Goal: Transaction & Acquisition: Purchase product/service

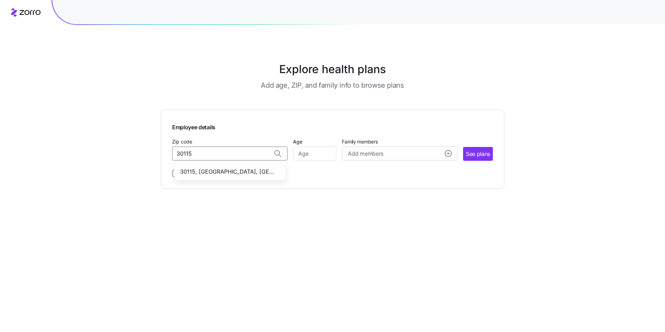
click at [227, 175] on span "30115, [GEOGRAPHIC_DATA], [GEOGRAPHIC_DATA]" at bounding box center [228, 171] width 97 height 9
type input "30115, [GEOGRAPHIC_DATA], [GEOGRAPHIC_DATA]"
click at [316, 159] on input "Age" at bounding box center [314, 153] width 43 height 14
type input "34"
click at [387, 155] on div "Add members" at bounding box center [399, 153] width 103 height 9
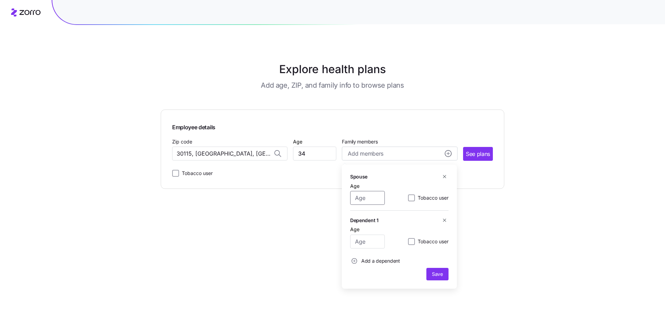
click at [366, 196] on input "Age" at bounding box center [367, 198] width 35 height 14
type input "34"
click at [444, 271] on span "Save" at bounding box center [437, 273] width 17 height 7
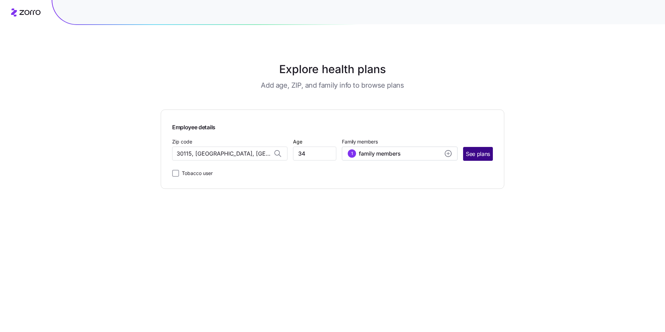
click at [479, 155] on span "See plans" at bounding box center [478, 154] width 24 height 9
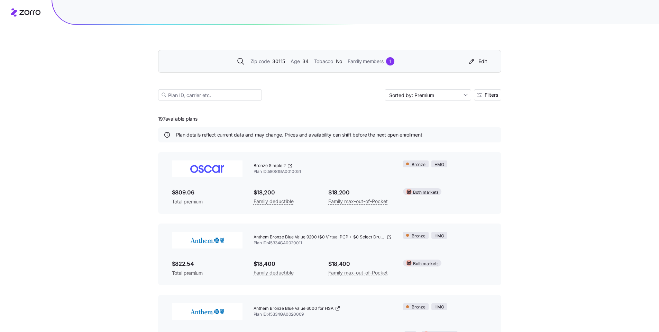
click at [381, 64] on span "Family members" at bounding box center [366, 61] width 36 height 8
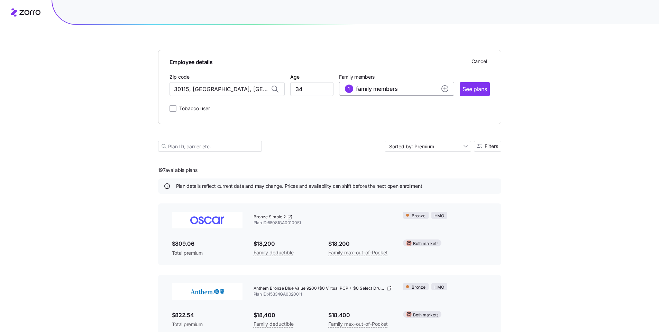
click at [446, 91] on circle "add icon" at bounding box center [445, 88] width 6 height 6
click at [350, 158] on icon "add icon" at bounding box center [352, 158] width 6 height 6
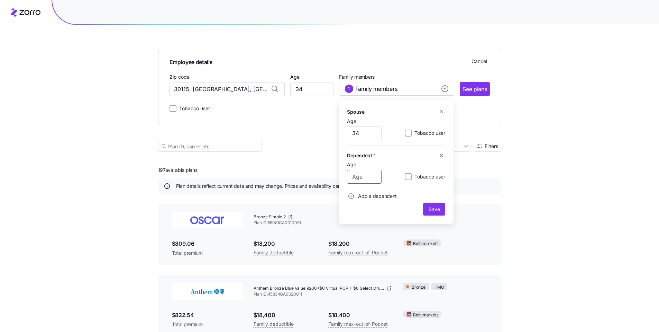
click at [356, 178] on input "Age" at bounding box center [364, 177] width 35 height 14
type input "3"
click at [427, 210] on span "Save" at bounding box center [434, 209] width 17 height 7
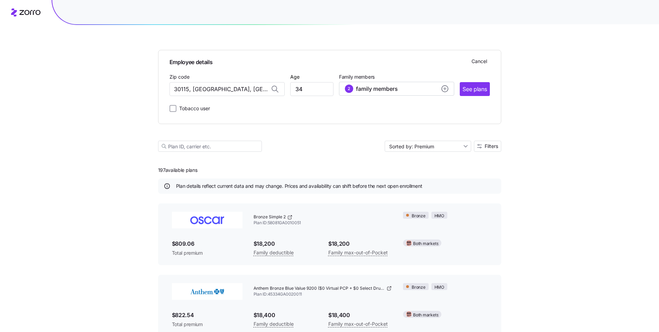
click at [482, 90] on span "See plans" at bounding box center [475, 89] width 24 height 9
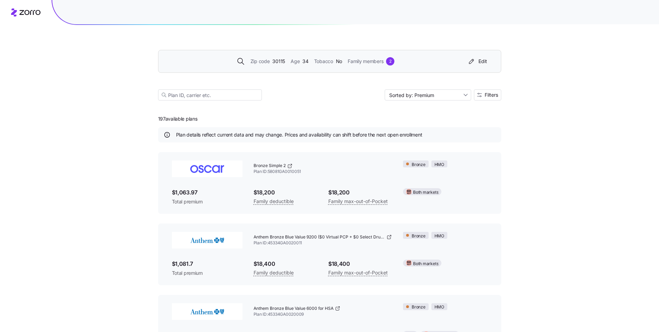
click at [377, 61] on span "Family members" at bounding box center [366, 61] width 36 height 8
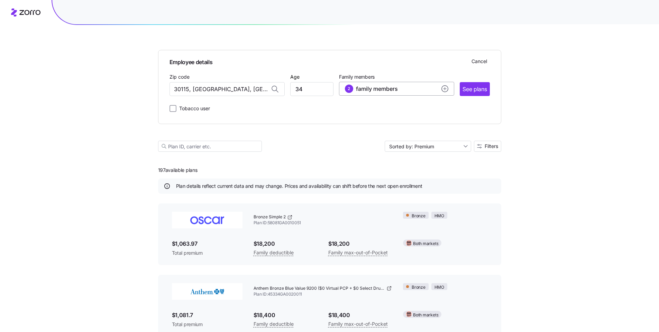
click at [444, 88] on circle "add icon" at bounding box center [445, 88] width 6 height 6
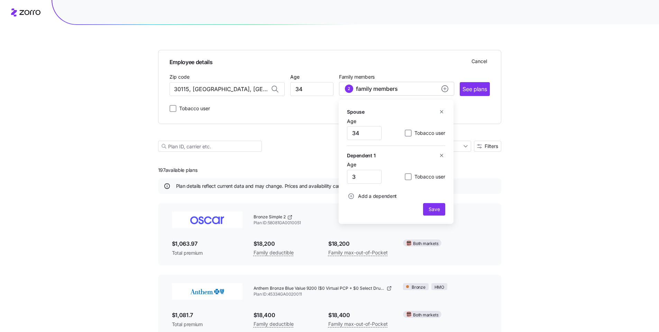
click at [441, 156] on icon "button" at bounding box center [441, 155] width 5 height 5
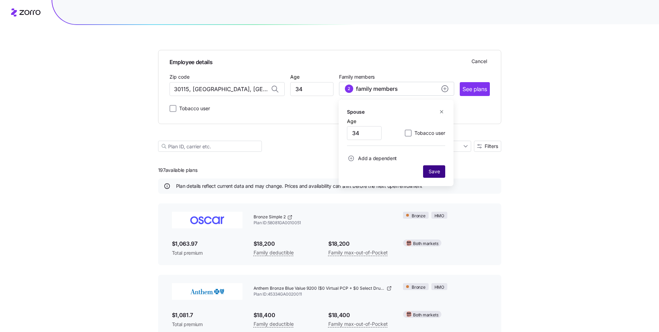
click at [438, 171] on span "Save" at bounding box center [434, 171] width 11 height 7
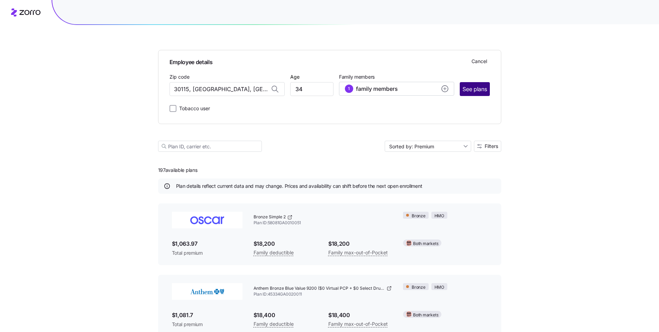
click at [472, 92] on span "See plans" at bounding box center [475, 89] width 24 height 9
